Goal: Use online tool/utility

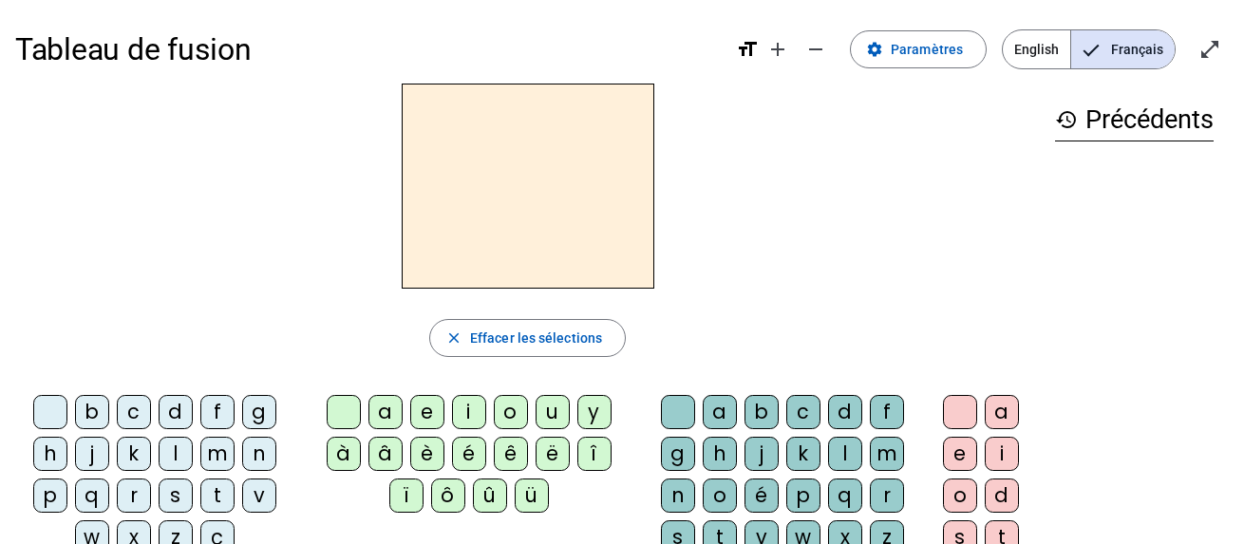
click at [220, 447] on div "m" at bounding box center [217, 454] width 34 height 34
click at [371, 412] on div "a" at bounding box center [386, 412] width 34 height 34
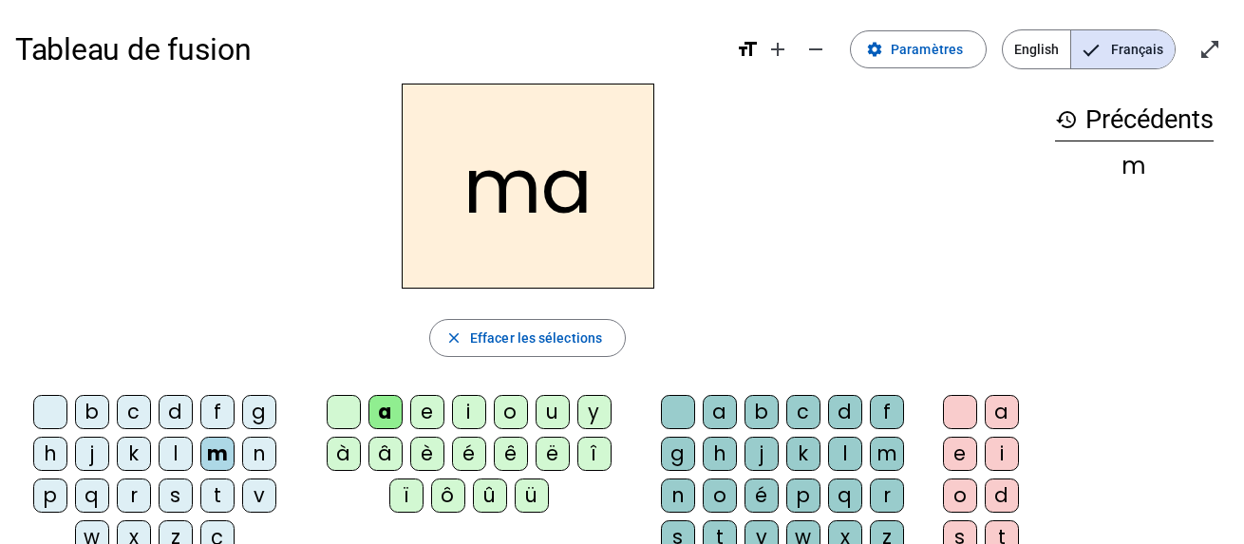
click at [180, 445] on div "l" at bounding box center [176, 454] width 34 height 34
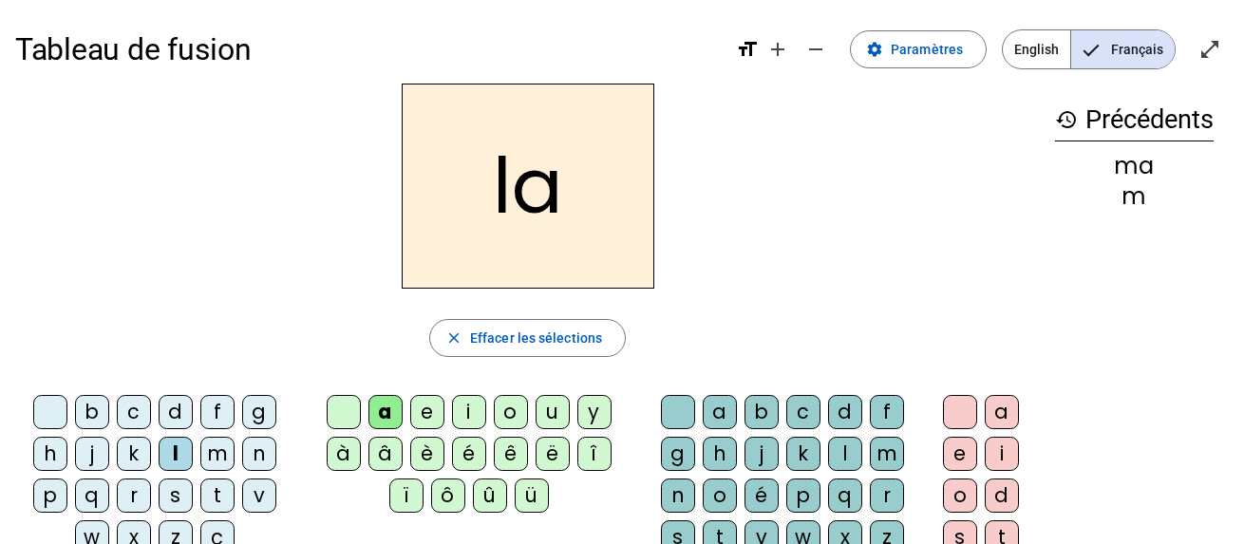
click at [426, 421] on div "e" at bounding box center [427, 412] width 34 height 34
click at [186, 426] on div "d" at bounding box center [176, 412] width 34 height 34
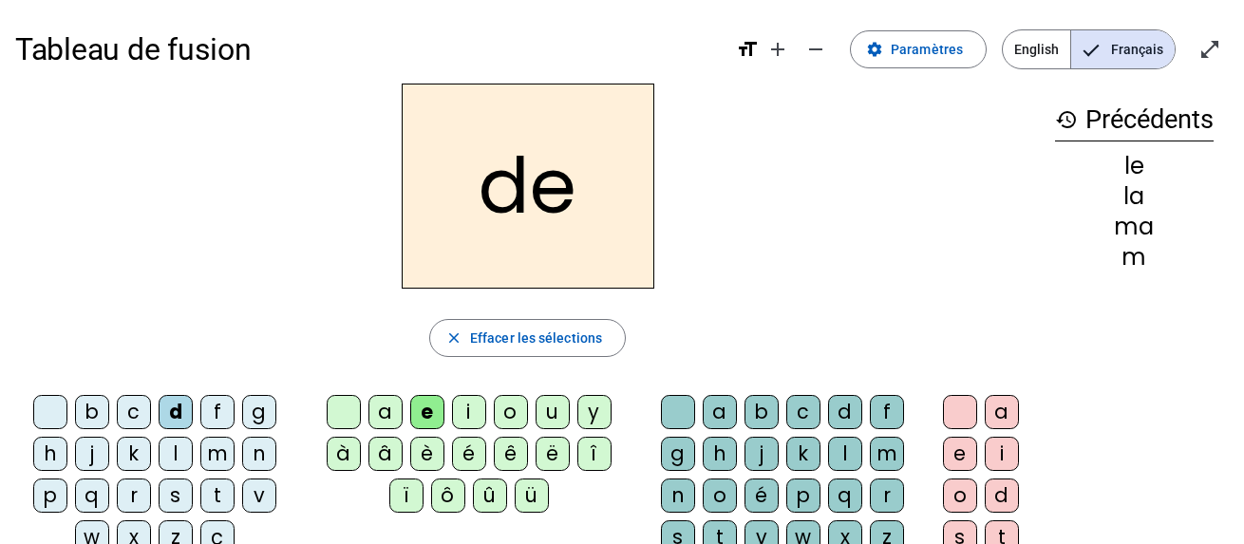
click at [547, 426] on div "u" at bounding box center [553, 412] width 34 height 34
click at [227, 505] on div "t" at bounding box center [217, 496] width 34 height 34
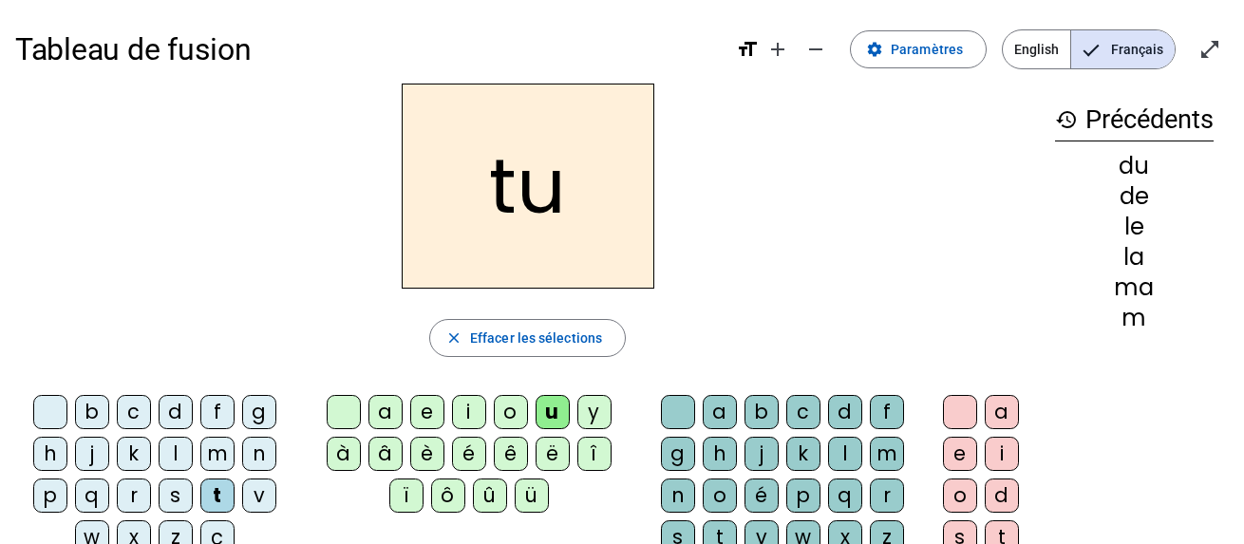
click at [384, 414] on div "a" at bounding box center [386, 412] width 34 height 34
click at [438, 414] on div "e" at bounding box center [427, 412] width 34 height 34
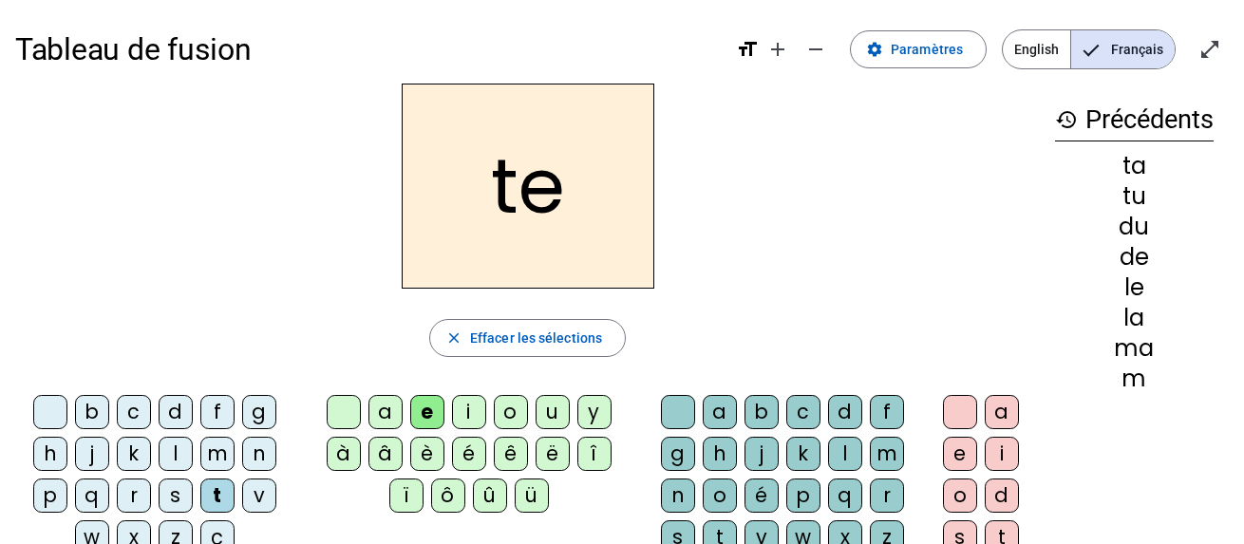
click at [214, 458] on div "m" at bounding box center [217, 454] width 34 height 34
